Goal: Contribute content: Contribute content

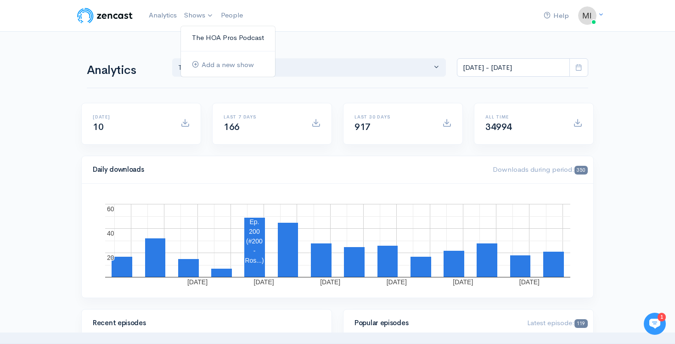
click at [202, 35] on link "The HOA Pros Podcast" at bounding box center [228, 38] width 94 height 16
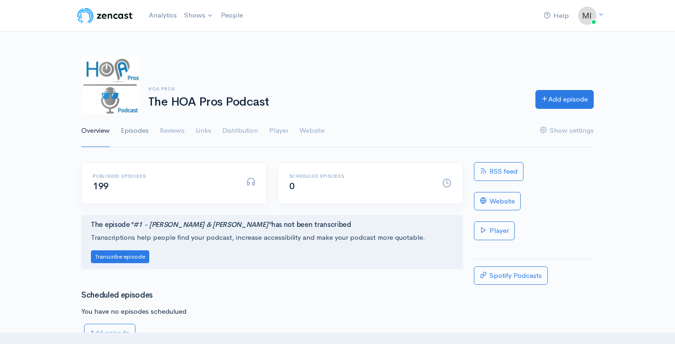
click at [132, 126] on link "Episodes" at bounding box center [135, 130] width 28 height 33
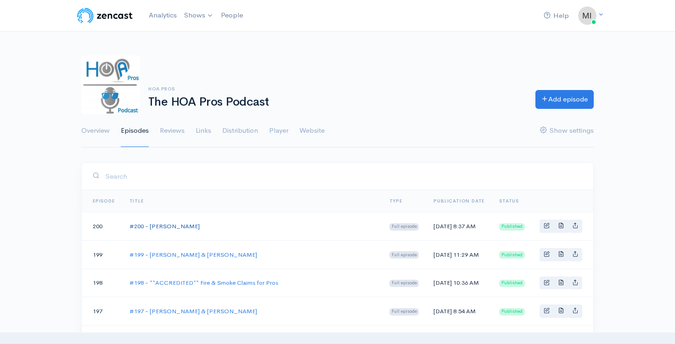
click at [158, 230] on link "#200 - [PERSON_NAME]" at bounding box center [165, 226] width 70 height 8
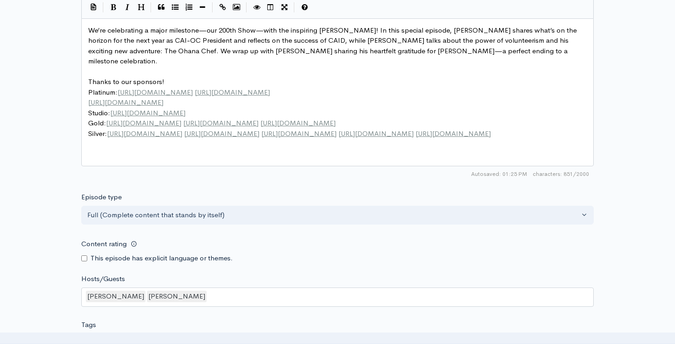
scroll to position [3, 0]
click at [181, 148] on div "xxxxxxxxxx We’re celebrating a major milestone—our 200th Show—with the inspirin…" at bounding box center [348, 103] width 525 height 161
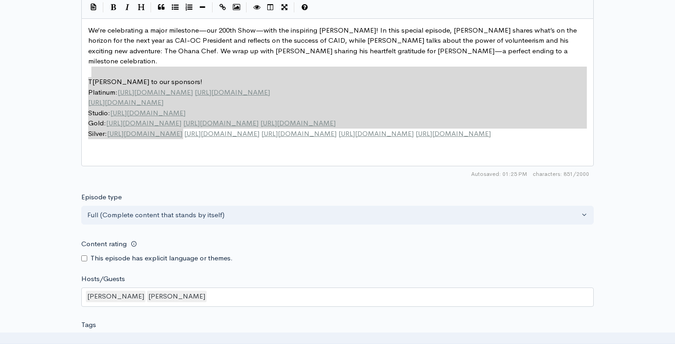
type textarea "Thanks to our sponsors! Platinum: https://www.24hrc.com https://www.globaldispo…"
drag, startPoint x: 198, startPoint y: 134, endPoint x: 90, endPoint y: 75, distance: 123.7
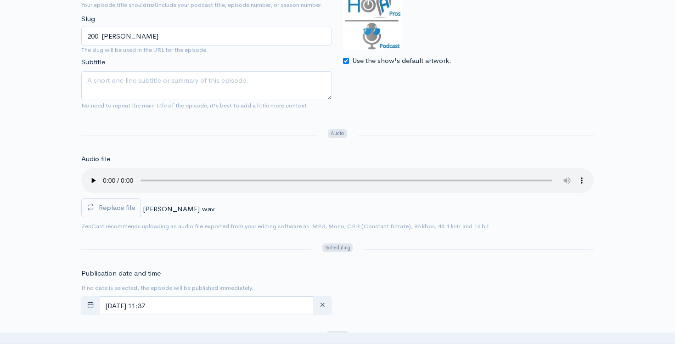
scroll to position [0, 0]
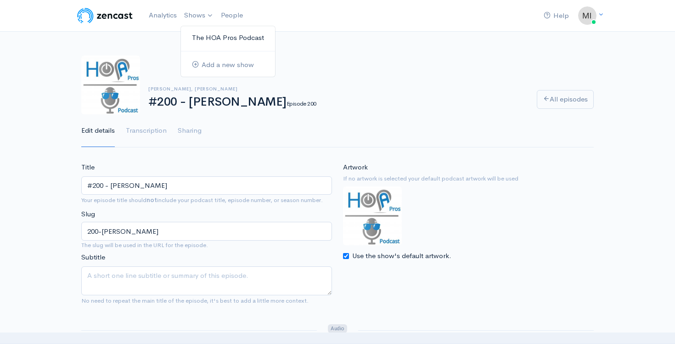
click at [205, 35] on link "The HOA Pros Podcast" at bounding box center [228, 38] width 94 height 16
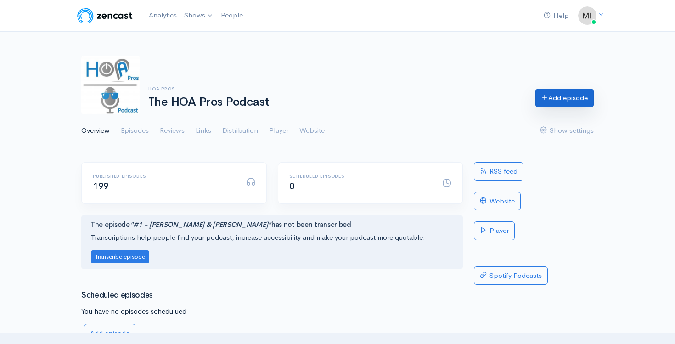
click at [559, 92] on link "Add episode" at bounding box center [564, 98] width 58 height 19
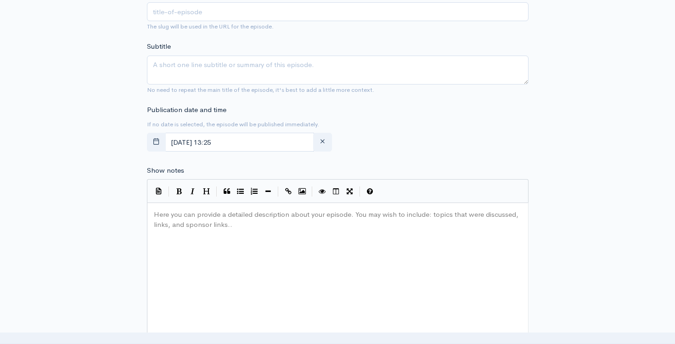
click at [192, 232] on div "Here you can provide a detailed description about your episode. You may wish to…" at bounding box center [349, 288] width 394 height 161
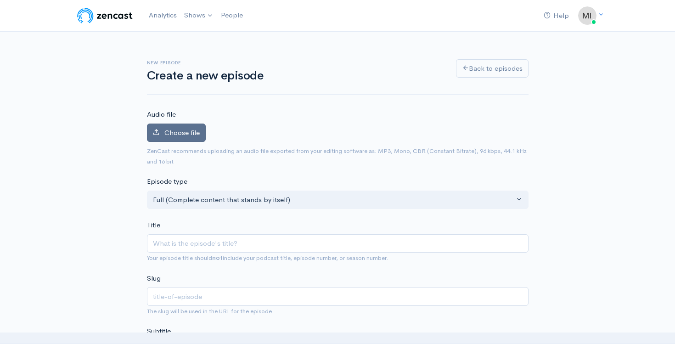
click at [175, 129] on span "Choose file" at bounding box center [181, 132] width 35 height 9
click at [0, 0] on input "Choose file" at bounding box center [0, 0] width 0 height 0
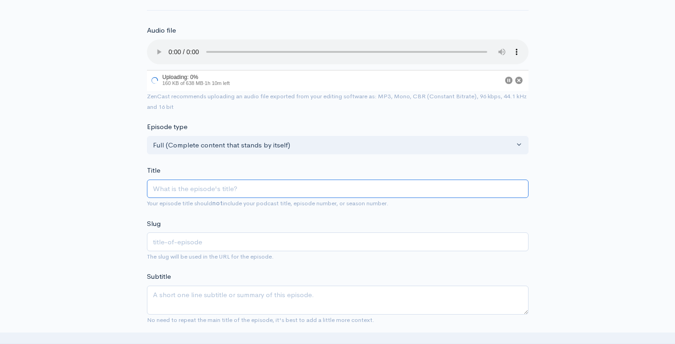
click at [182, 197] on input "Title" at bounding box center [338, 189] width 382 height 19
type input "#"
type input "iw"
type input "#2"
type input "2"
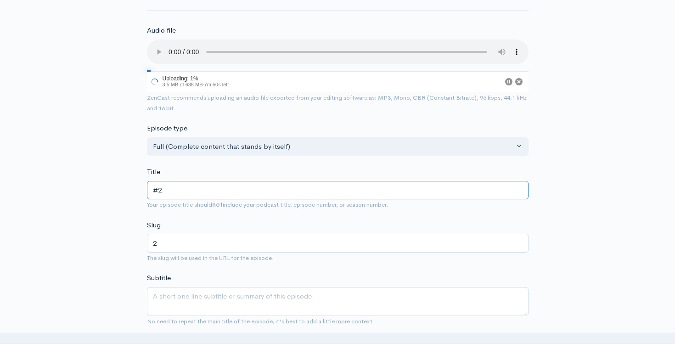
type input "#20"
type input "20"
type input "#201"
type input "201"
type input "#201 - T"
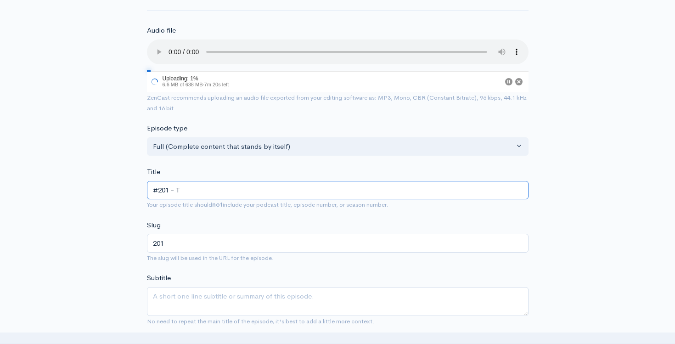
type input "201-t"
type input "#201 - To"
type input "201-to"
type input "#201 - Tom"
type input "201-tom"
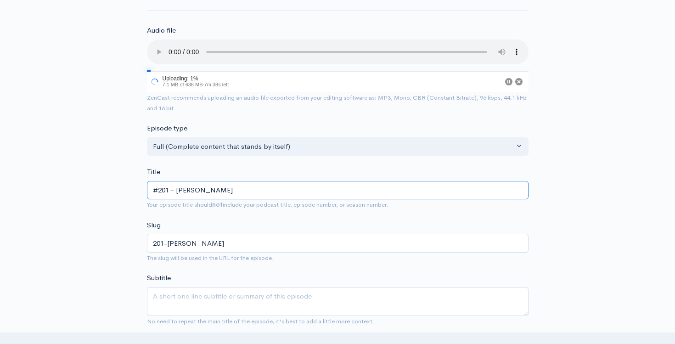
type input "#201 - Tom D"
type input "201-tom-d"
type input "#201 - Tom Di"
type input "201-tom-di"
type input "#201 - Tom Dip"
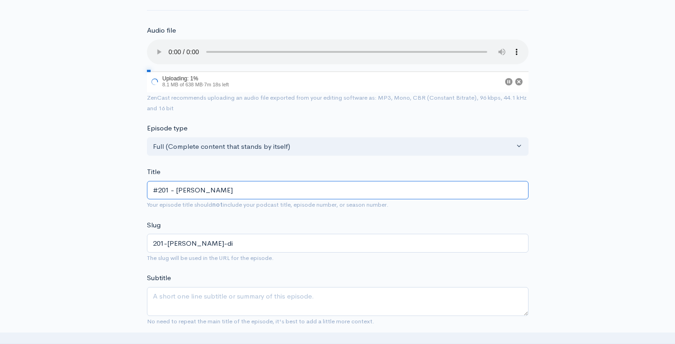
type input "201-tom-dip"
type input "#201 - Tom Dipp"
type input "201-tom-dipp"
type input "#201 - Tom Dippo"
type input "201-tom-dippo"
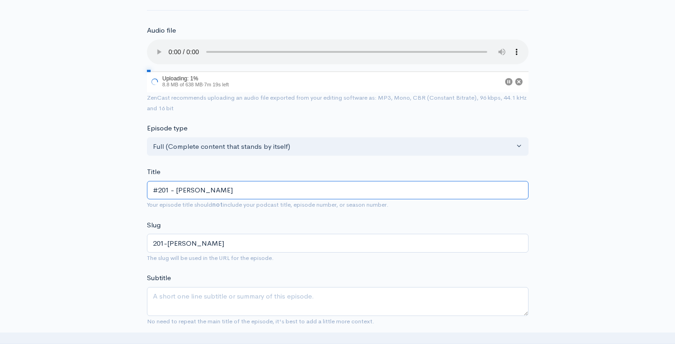
type input "#201 - Tom Dippol"
type input "201-tom-dippol"
type input "#201 - [PERSON_NAME]"
type input "201-[PERSON_NAME]"
type input "#201 - [PERSON_NAME]"
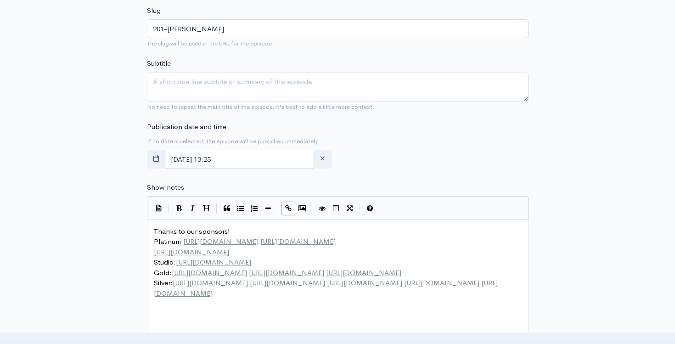
scroll to position [304, 0]
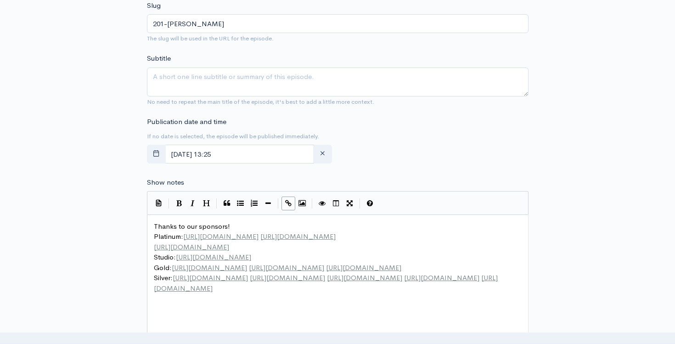
click at [154, 225] on span "Thanks to our sponsors!" at bounding box center [192, 226] width 76 height 9
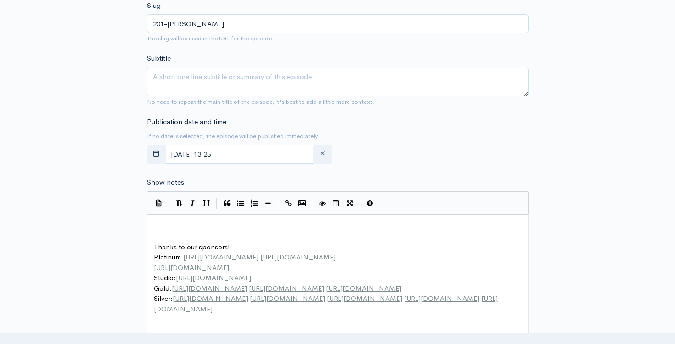
click at [162, 223] on pre "​" at bounding box center [338, 226] width 372 height 11
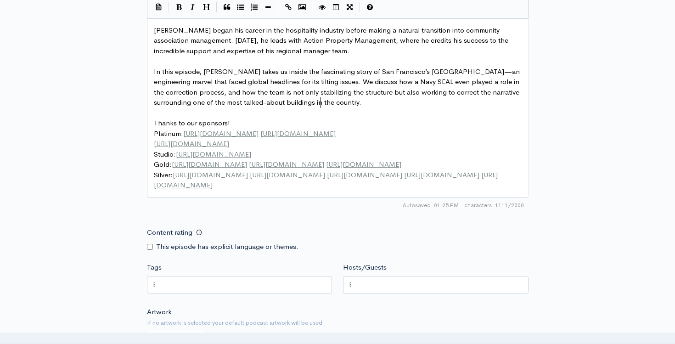
scroll to position [510, 0]
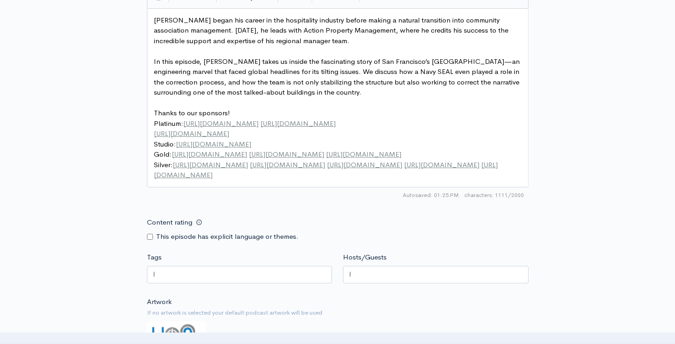
click at [191, 275] on div at bounding box center [240, 274] width 186 height 17
click at [372, 280] on div at bounding box center [436, 274] width 186 height 17
click at [369, 248] on form "Audio file 4 Uploading: 4% 25 MB of 638 MB · 8m 39s left ZenCast recommends upl…" at bounding box center [338, 43] width 382 height 886
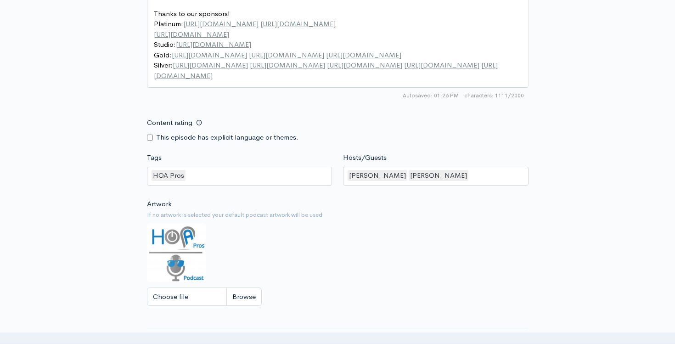
scroll to position [802, 0]
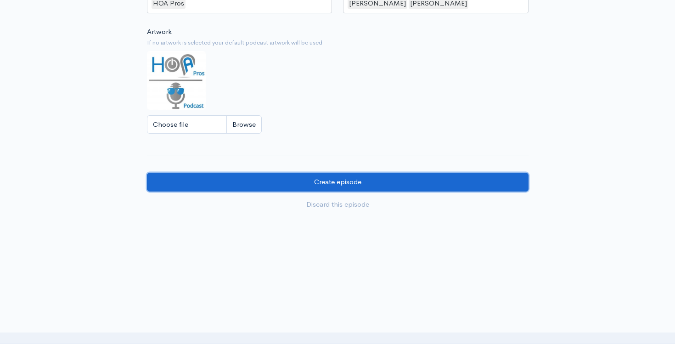
click at [241, 182] on input "Create episode" at bounding box center [338, 182] width 382 height 19
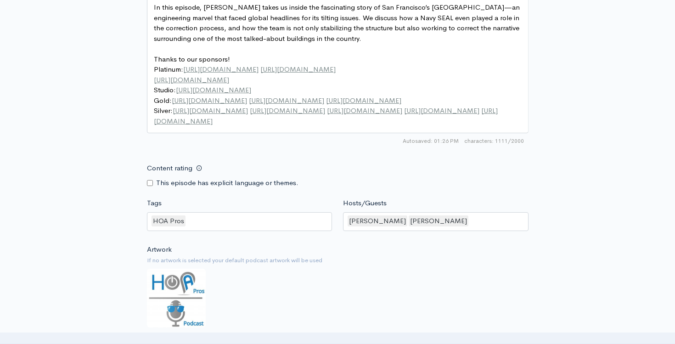
scroll to position [549, 0]
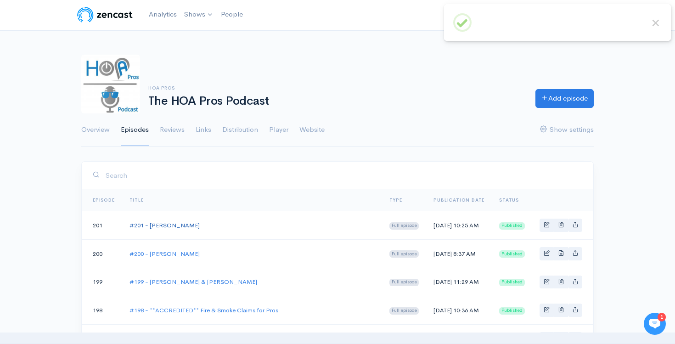
click at [167, 227] on link "#201 - [PERSON_NAME]" at bounding box center [165, 225] width 70 height 8
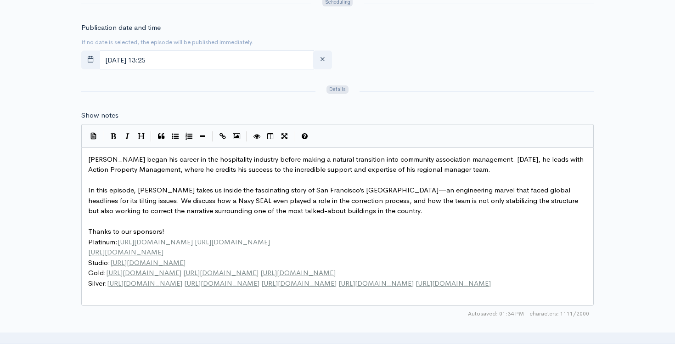
scroll to position [446, 0]
